Goal: Information Seeking & Learning: Check status

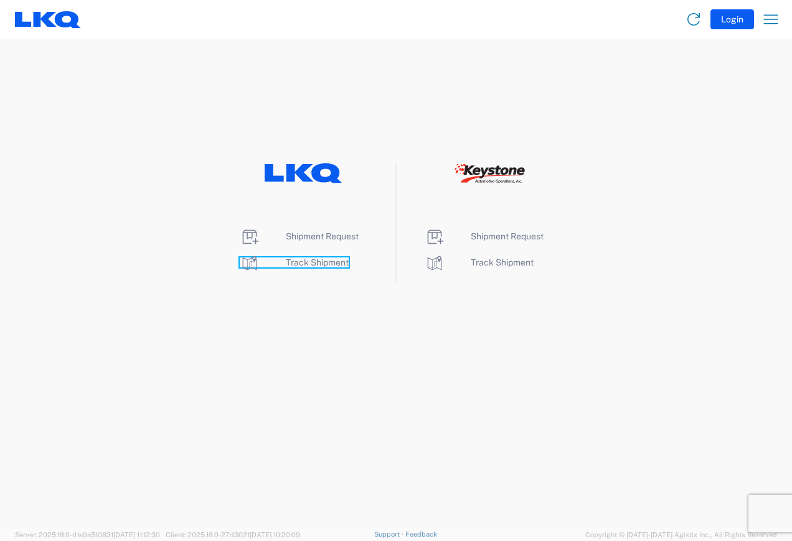
click at [316, 262] on span "Track Shipment" at bounding box center [317, 262] width 63 height 10
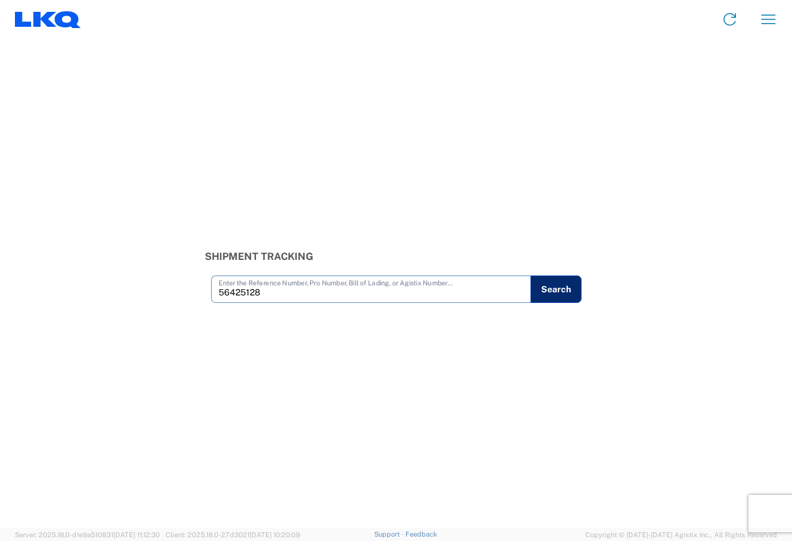
type input "56425128"
click at [551, 291] on button "Search" at bounding box center [556, 288] width 51 height 27
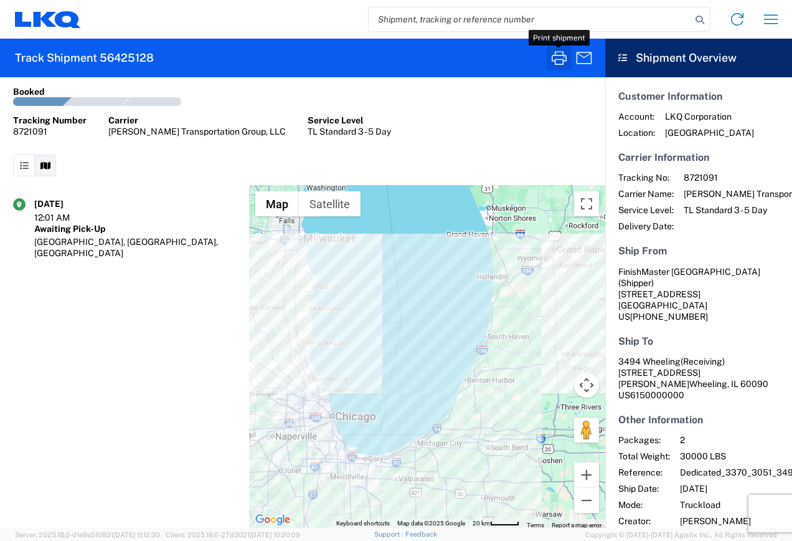
click at [564, 52] on icon "button" at bounding box center [559, 58] width 15 height 14
